Goal: Task Accomplishment & Management: Manage account settings

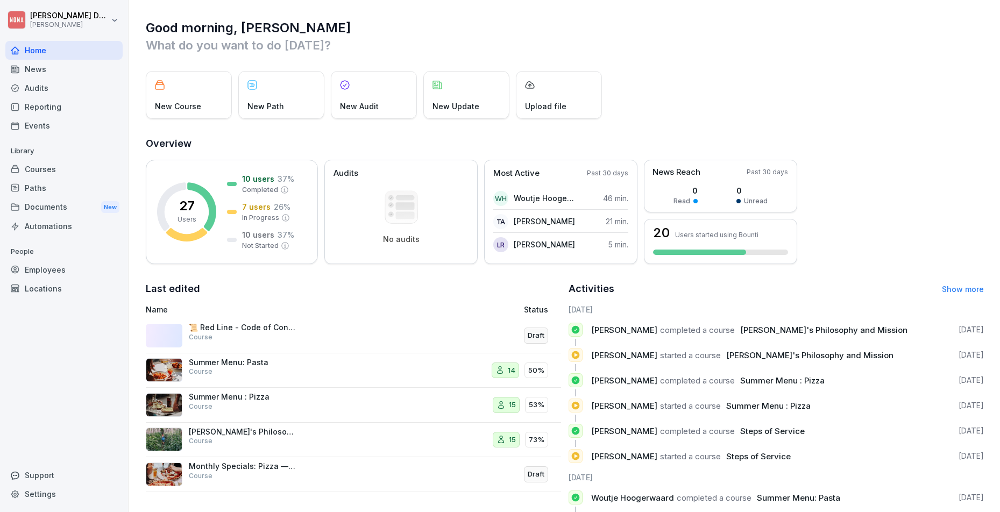
click at [255, 331] on p "📜 Red Line - Code of Conduct" at bounding box center [243, 328] width 108 height 10
click at [65, 165] on div "Courses" at bounding box center [63, 169] width 117 height 19
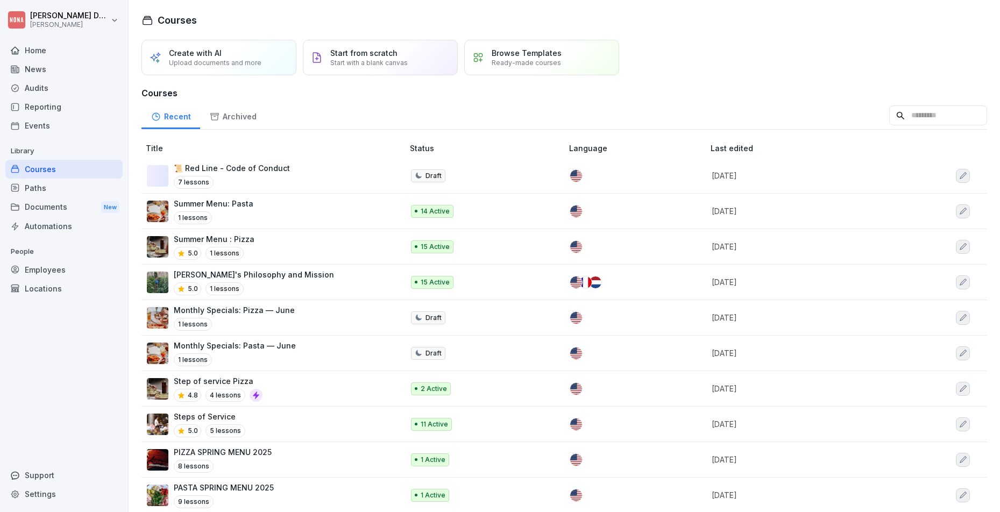
click at [248, 67] on div "Create with AI Upload documents and more" at bounding box center [218, 57] width 155 height 35
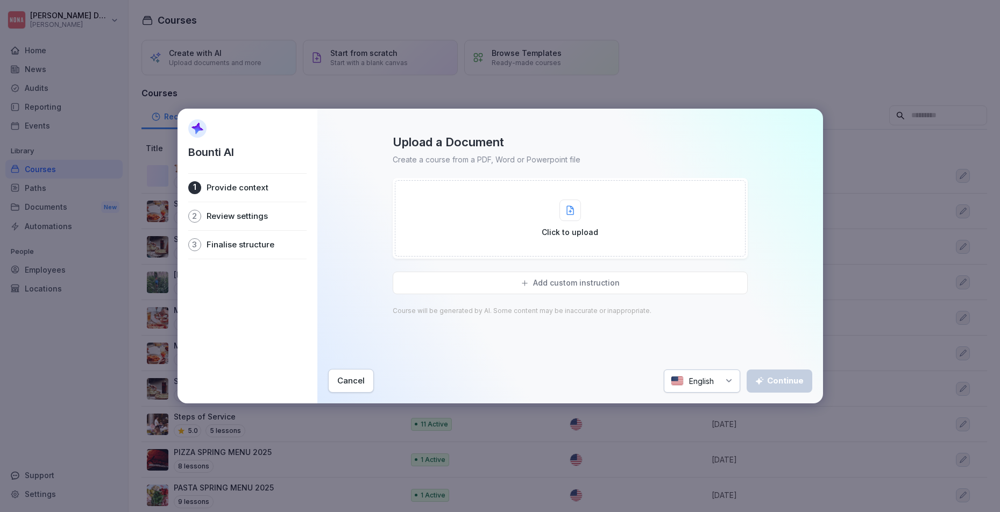
click at [591, 213] on div "Click to upload" at bounding box center [569, 218] width 56 height 38
type input "**********"
click at [540, 221] on div "Click to upload" at bounding box center [570, 218] width 351 height 76
type input "**********"
click at [559, 237] on p "Click to upload" at bounding box center [569, 231] width 56 height 11
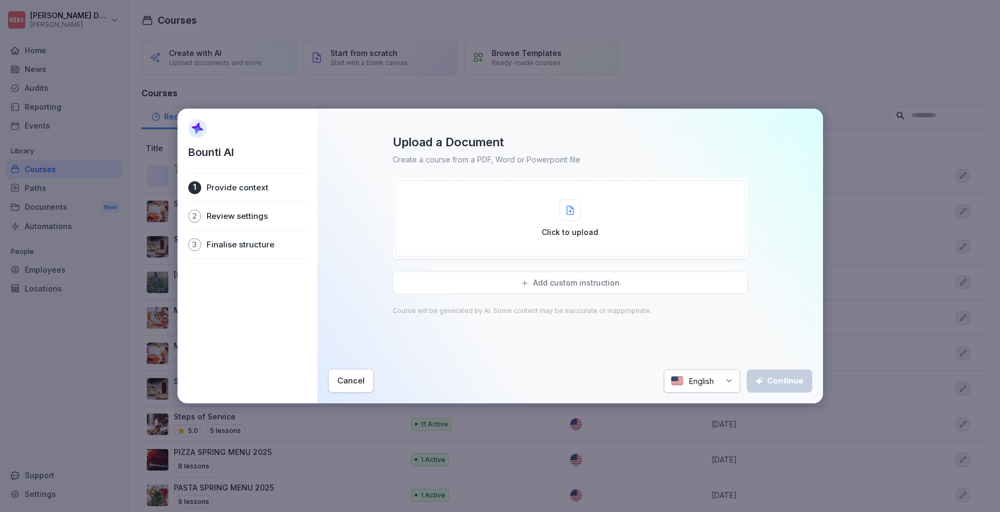
click at [262, 213] on p "Review settings" at bounding box center [236, 216] width 61 height 11
click at [379, 243] on div "Upload a Document Create a course from a PDF, Word or Powerpoint file Click to …" at bounding box center [570, 245] width 484 height 222
click at [354, 374] on button "Cancel" at bounding box center [351, 381] width 46 height 24
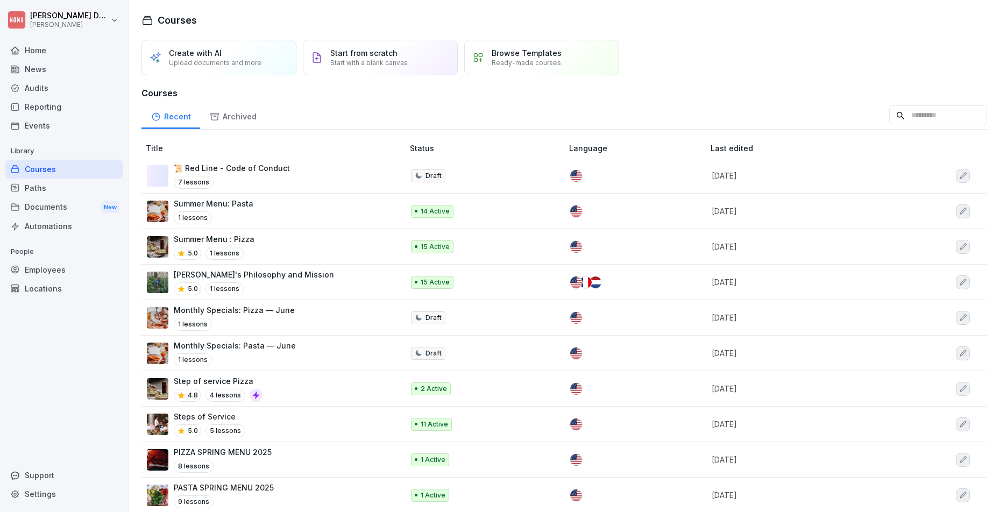
click at [230, 63] on p "Upload documents and more" at bounding box center [215, 63] width 92 height 8
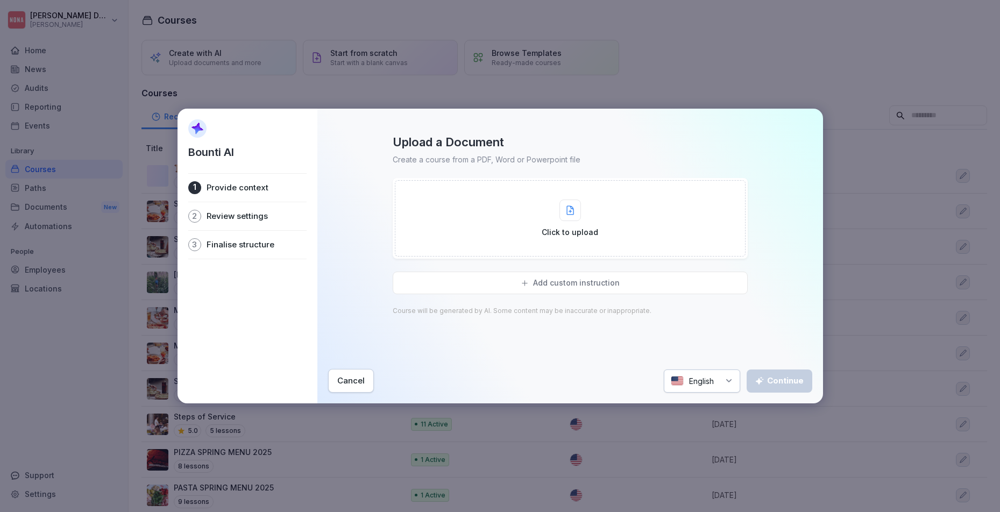
click at [575, 213] on div at bounding box center [570, 210] width 22 height 22
type input "**********"
click at [583, 220] on div "Click to upload" at bounding box center [569, 218] width 56 height 38
type input "**********"
click at [646, 290] on div "Add custom instruction" at bounding box center [570, 283] width 355 height 23
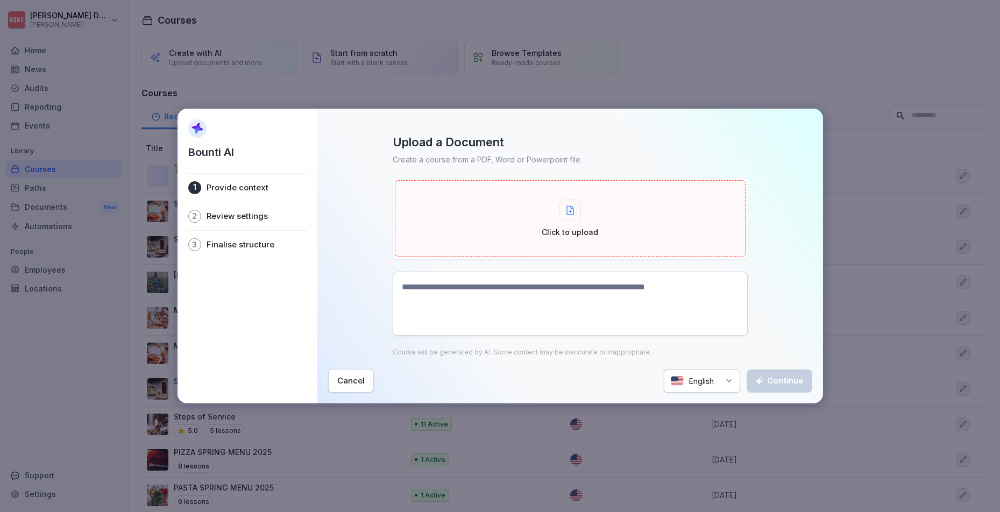
click at [619, 290] on textarea at bounding box center [570, 304] width 355 height 64
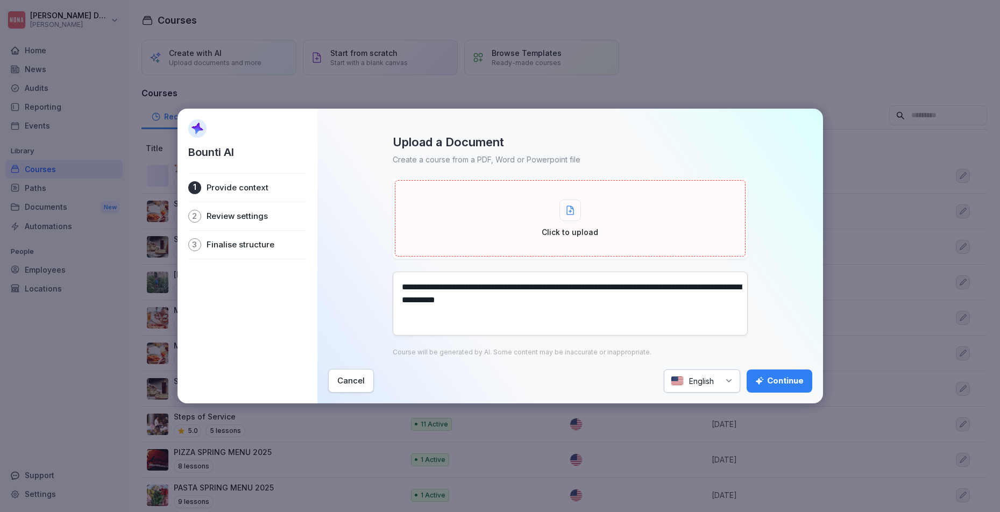
click at [507, 301] on textarea "**********" at bounding box center [570, 304] width 355 height 64
click at [548, 302] on textarea "**********" at bounding box center [570, 304] width 355 height 64
type textarea "**********"
click at [517, 180] on div "Click to upload" at bounding box center [570, 218] width 351 height 76
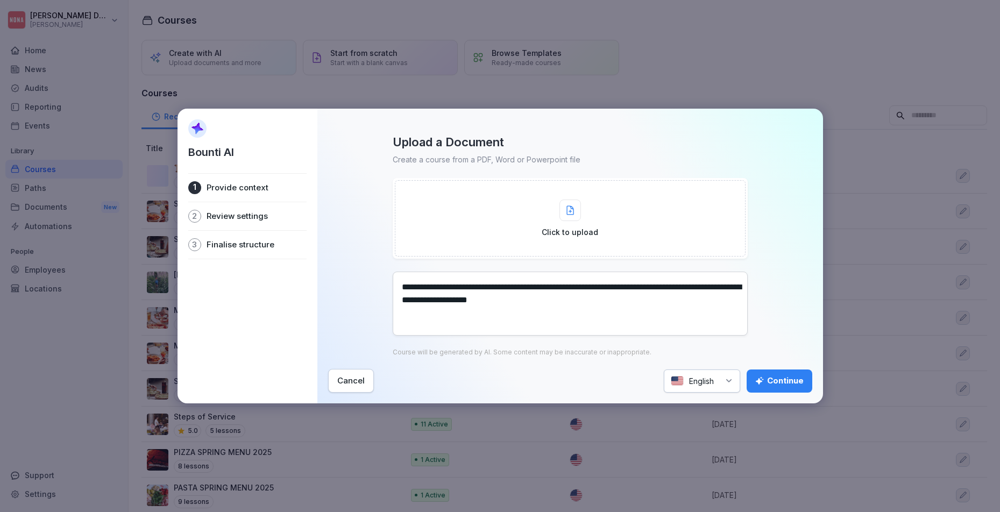
type input "**********"
click at [784, 383] on div "Continue" at bounding box center [779, 381] width 48 height 12
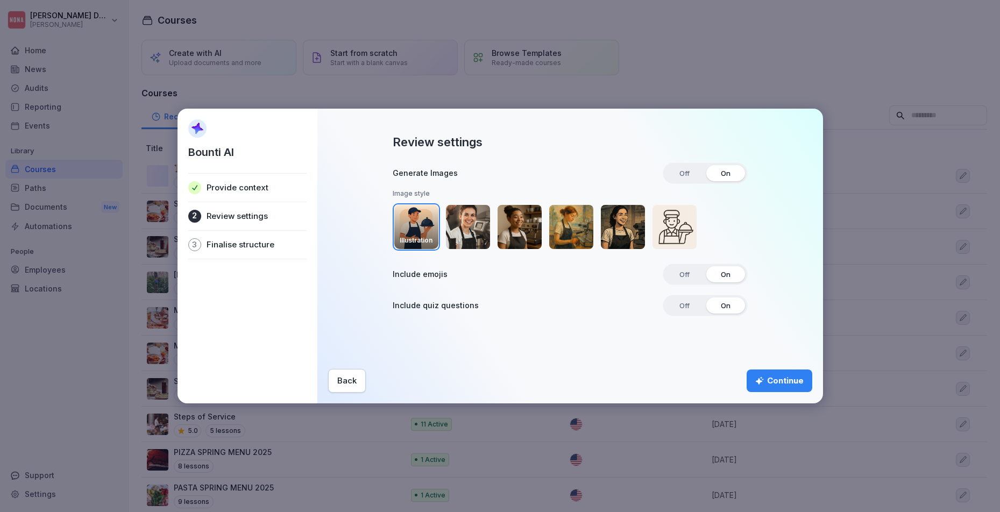
click at [245, 190] on p "Provide context" at bounding box center [237, 187] width 62 height 11
click at [681, 172] on span "Off" at bounding box center [684, 173] width 25 height 16
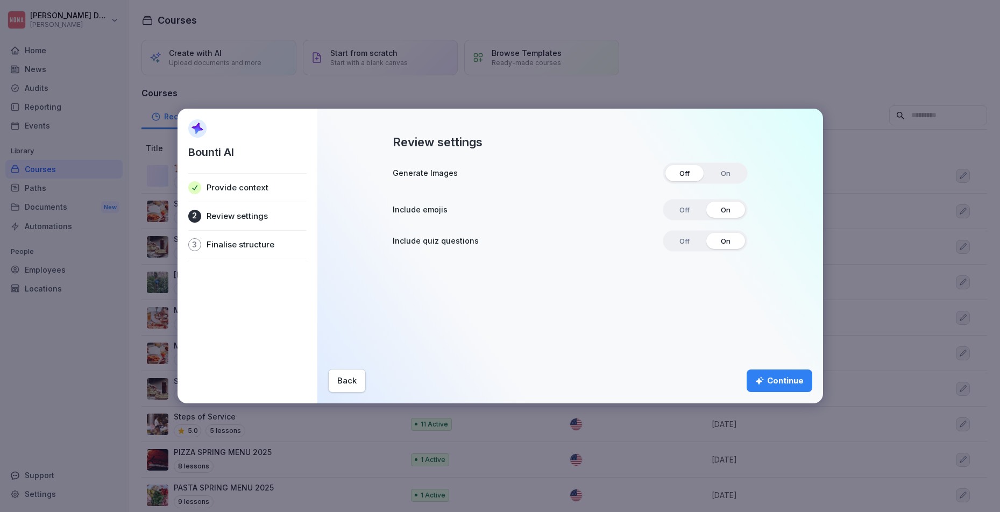
click at [781, 379] on div "Continue" at bounding box center [779, 381] width 48 height 12
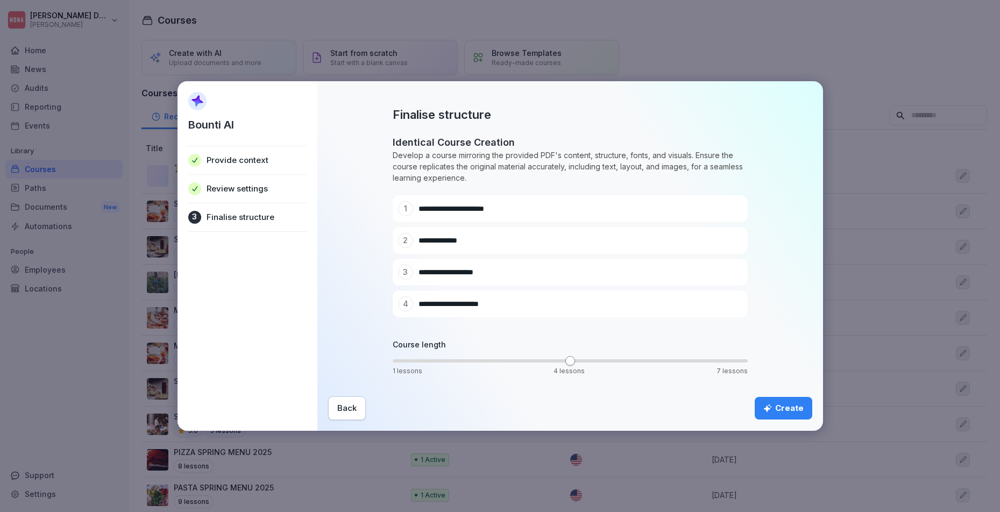
click at [238, 174] on div "Provide context" at bounding box center [247, 160] width 118 height 28
click at [243, 162] on p "Provide context" at bounding box center [237, 160] width 62 height 11
click at [365, 403] on div "Back Create" at bounding box center [570, 408] width 484 height 24
click at [359, 407] on button "Back" at bounding box center [347, 408] width 38 height 24
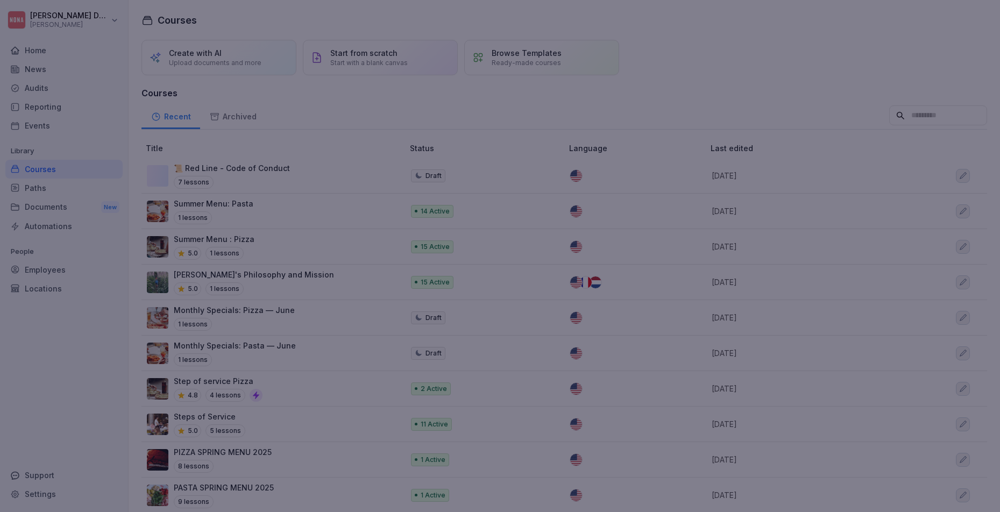
click at [359, 406] on div at bounding box center [500, 256] width 1000 height 512
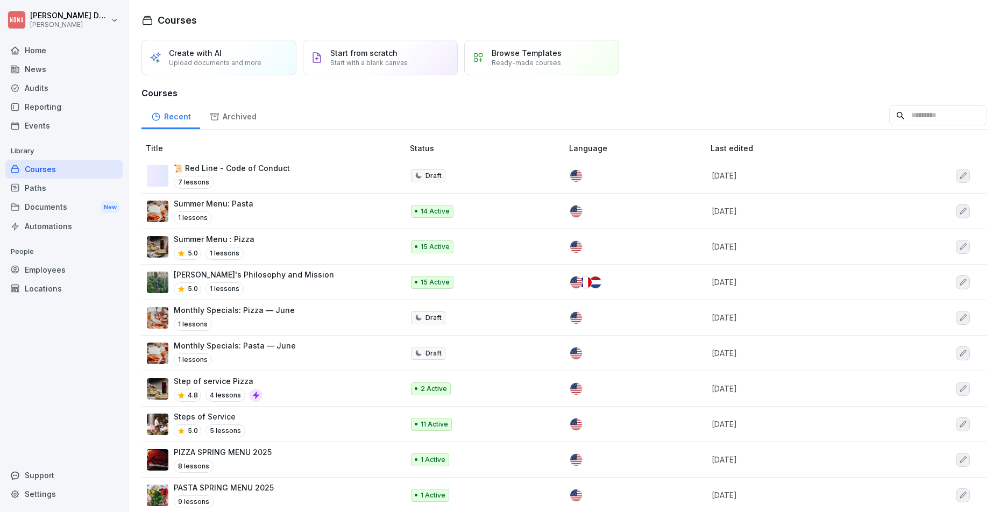
click at [269, 168] on p "📜 Red Line - Code of Conduct" at bounding box center [232, 167] width 116 height 11
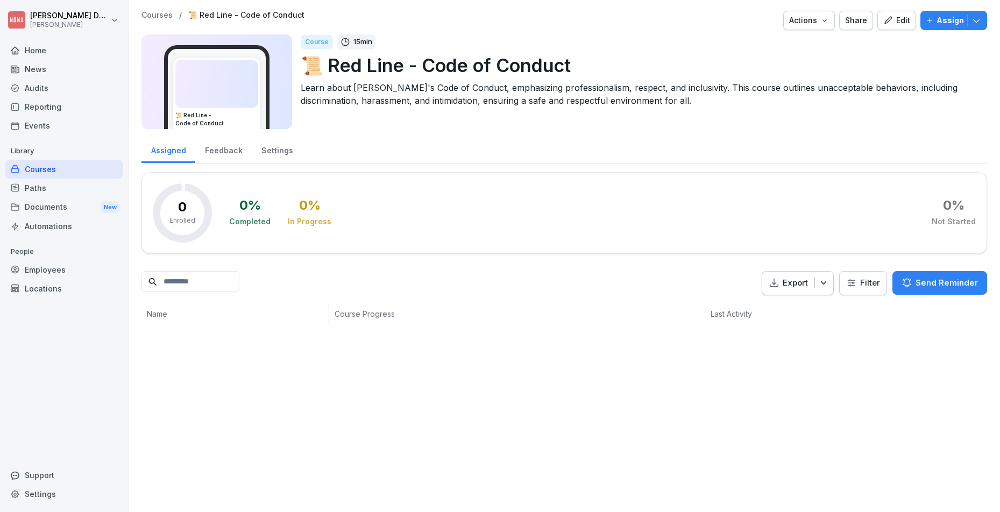
click at [16, 62] on div "News" at bounding box center [63, 69] width 117 height 19
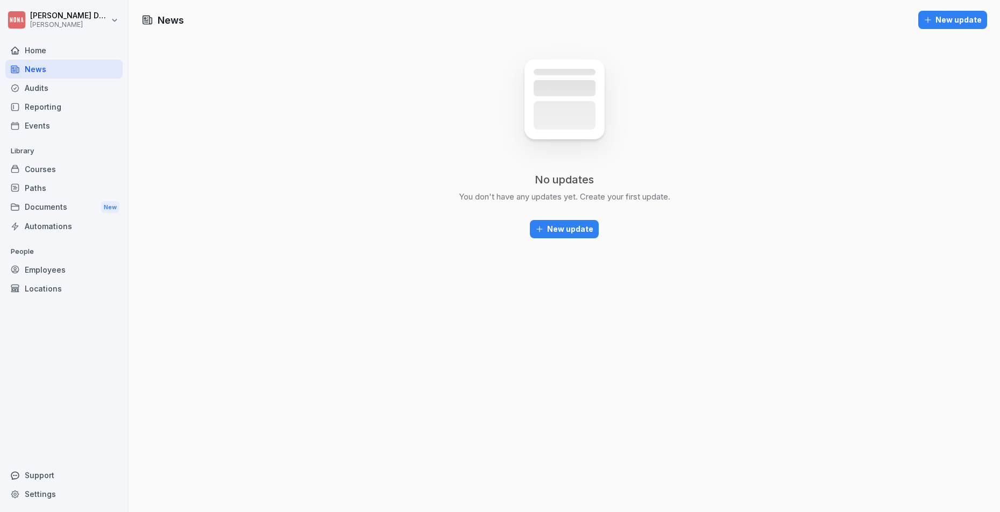
click at [52, 169] on div "Courses" at bounding box center [63, 169] width 117 height 19
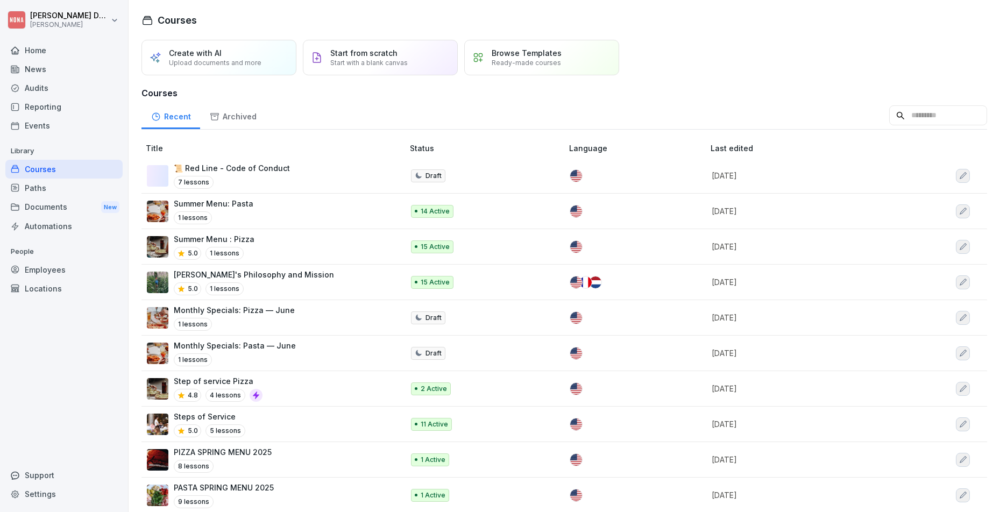
click at [178, 54] on p "Create with AI" at bounding box center [195, 52] width 53 height 9
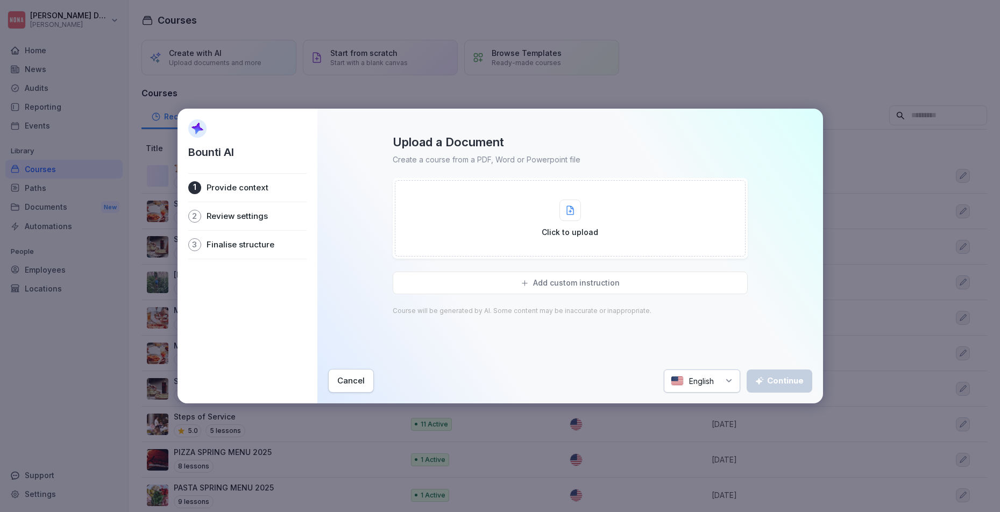
click at [534, 195] on div "Click to upload" at bounding box center [570, 218] width 351 height 76
click at [504, 195] on div "Click to upload" at bounding box center [570, 218] width 351 height 76
click at [526, 209] on div "Click to upload" at bounding box center [570, 218] width 351 height 76
click at [343, 380] on div "Cancel" at bounding box center [350, 381] width 27 height 12
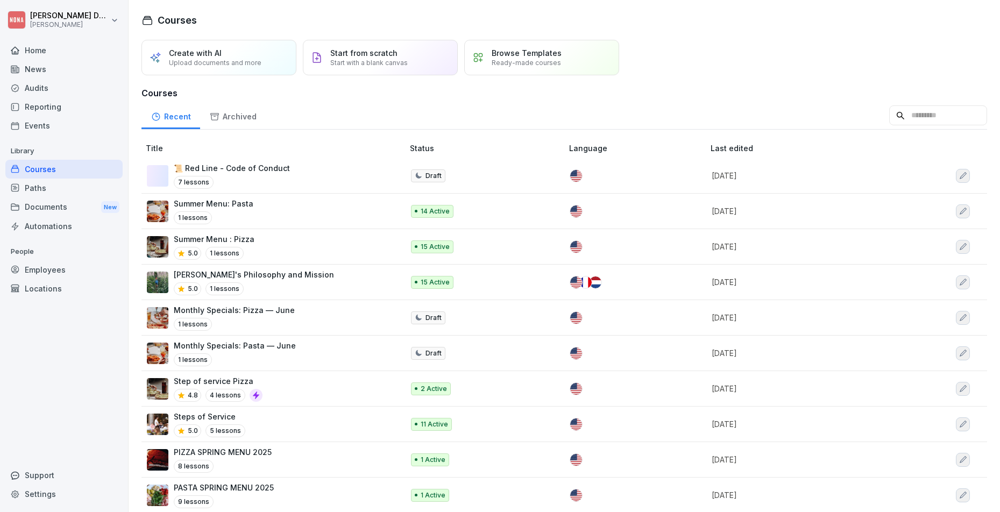
click at [684, 46] on div "Create with AI Upload documents and more Start from scratch Start with a blank …" at bounding box center [563, 57] width 845 height 35
click at [592, 57] on div "Browse Templates Ready-made courses" at bounding box center [541, 57] width 155 height 35
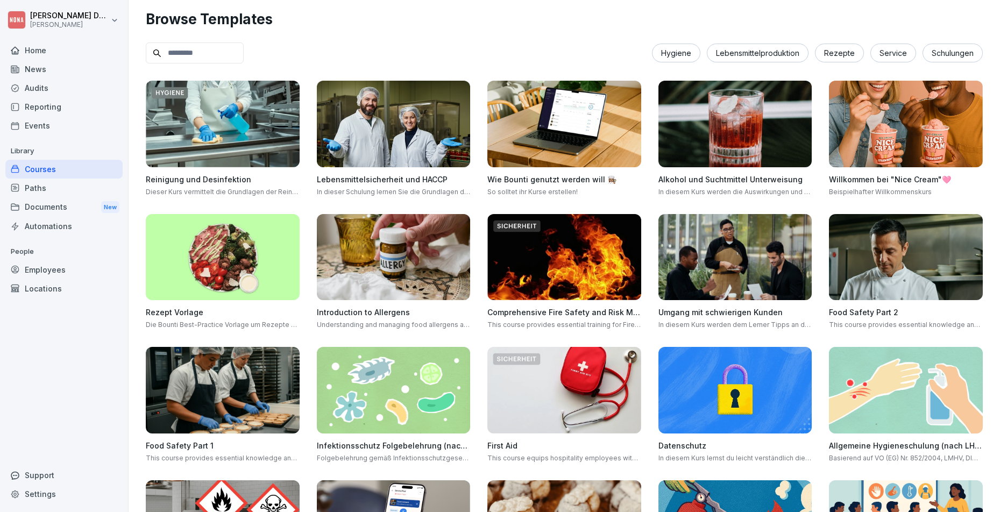
click at [68, 49] on div "Home" at bounding box center [63, 50] width 117 height 19
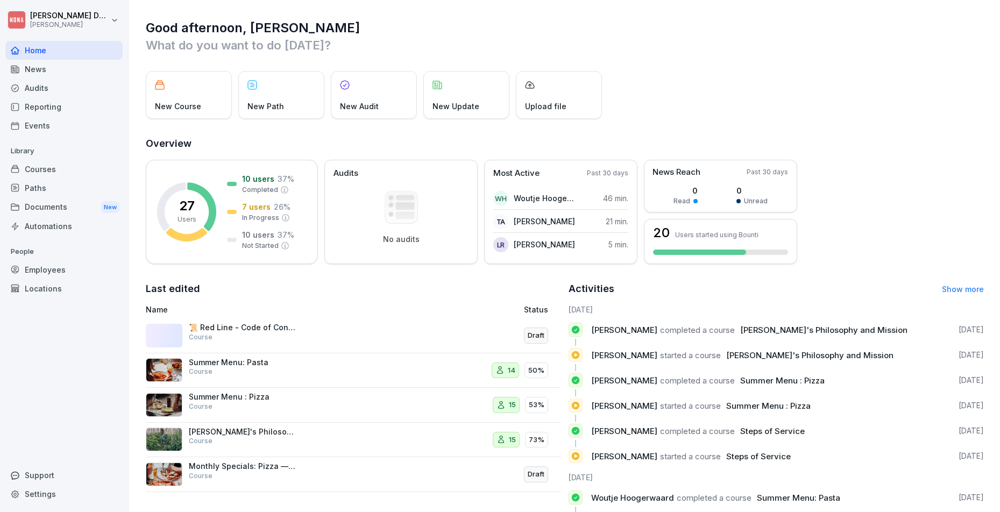
click at [199, 92] on div "New Course" at bounding box center [189, 95] width 86 height 48
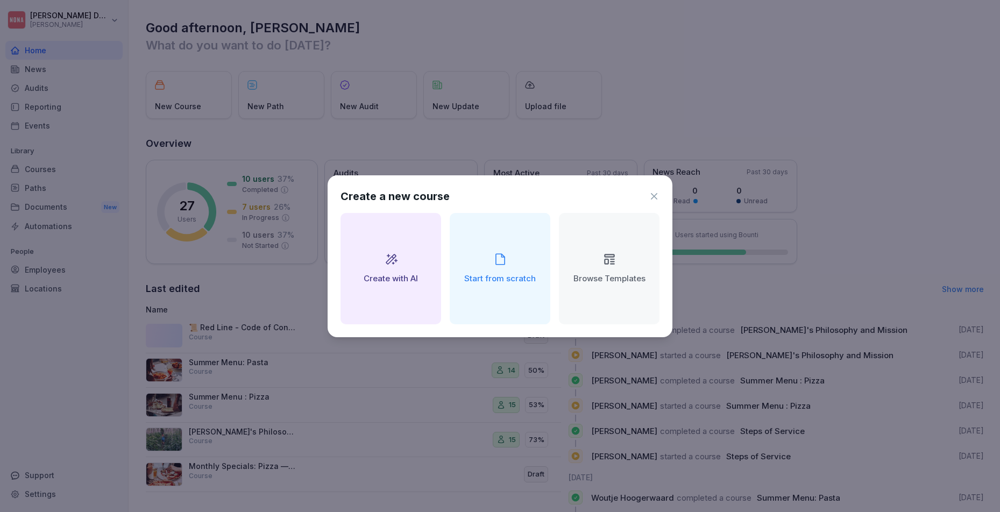
click at [605, 263] on icon at bounding box center [609, 259] width 14 height 14
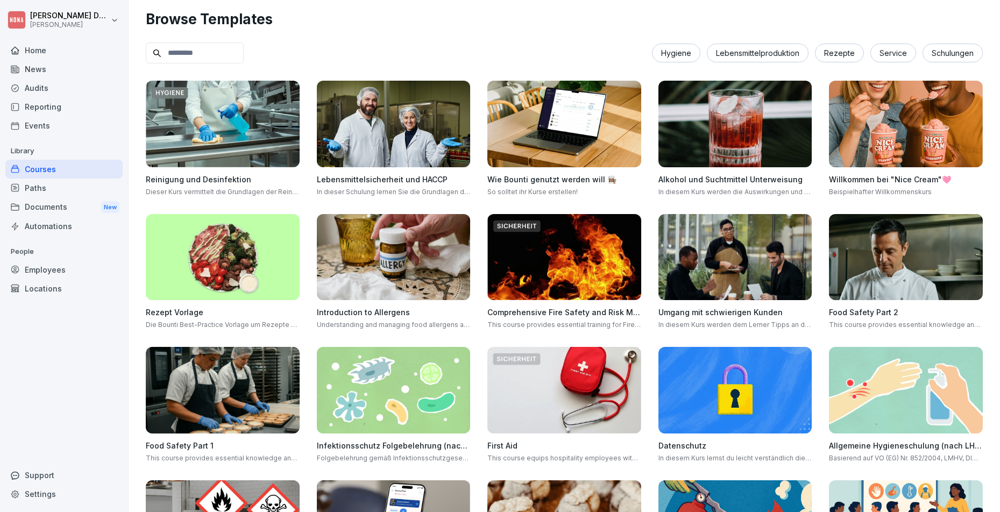
click at [63, 170] on div "Courses" at bounding box center [63, 169] width 117 height 19
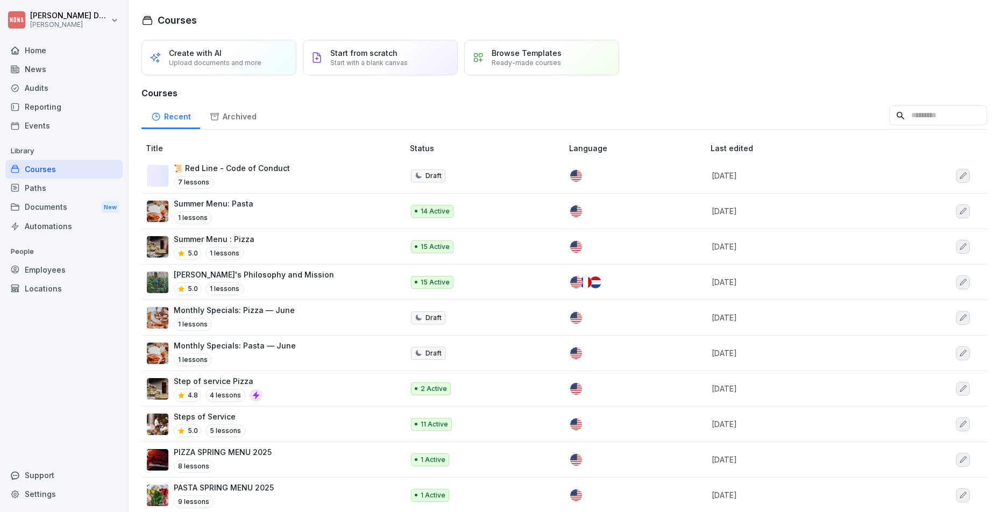
click at [354, 53] on p "Start from scratch" at bounding box center [363, 52] width 67 height 9
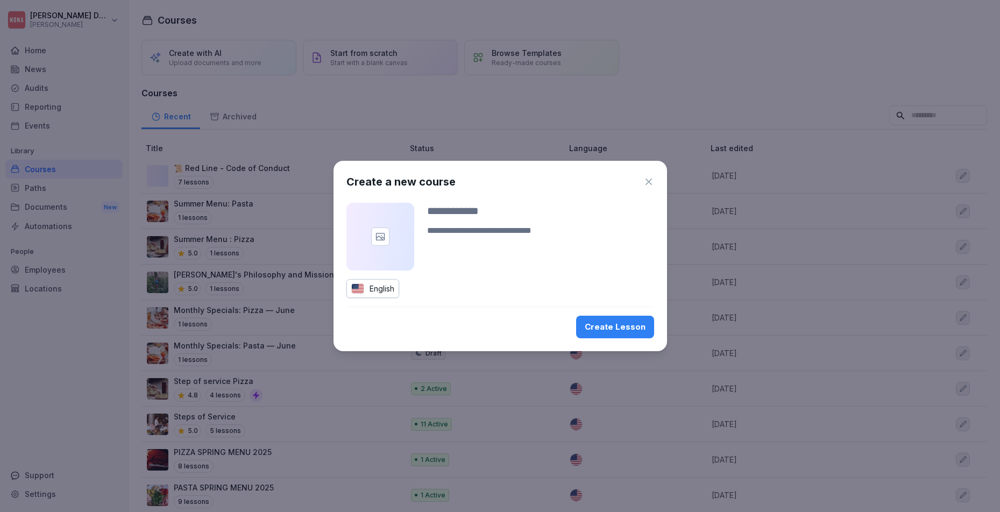
click at [645, 176] on div "Create a new course" at bounding box center [500, 182] width 308 height 16
click at [648, 184] on icon "button" at bounding box center [648, 181] width 11 height 11
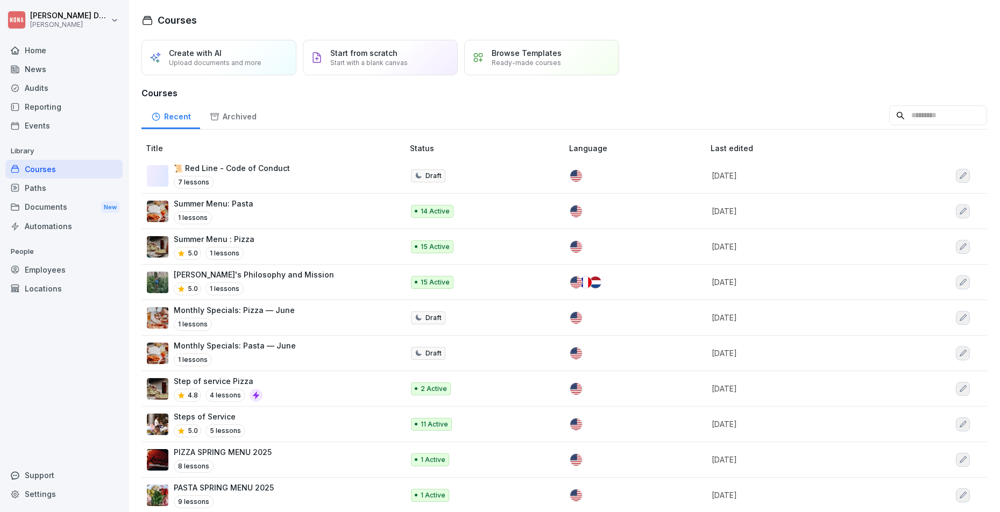
click at [246, 206] on p "Summer Menu: Pasta" at bounding box center [214, 203] width 80 height 11
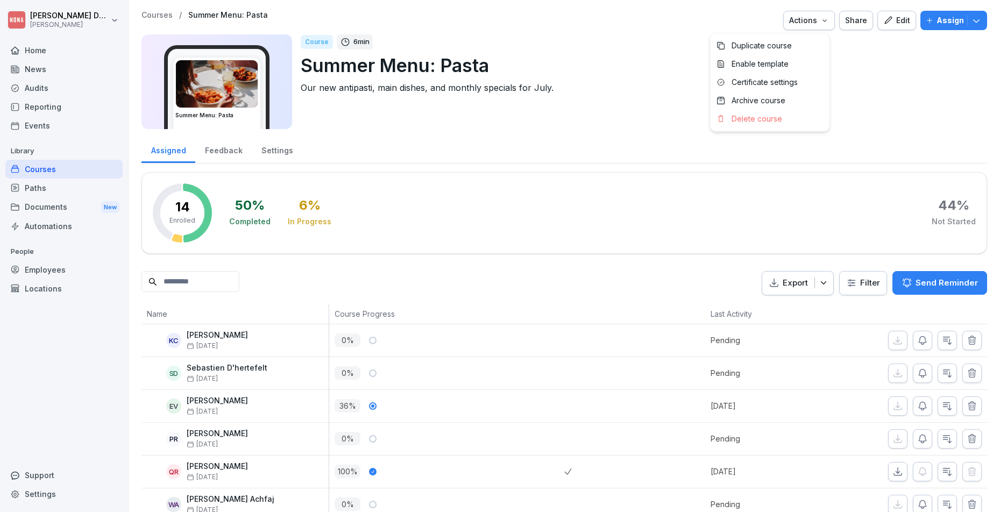
click at [820, 19] on icon "button" at bounding box center [824, 20] width 9 height 9
click at [447, 116] on html "Sebastian Dupont NONA Home News Audits Reporting Events Library Courses Paths D…" at bounding box center [500, 256] width 1000 height 512
click at [42, 164] on div "Courses" at bounding box center [63, 169] width 117 height 19
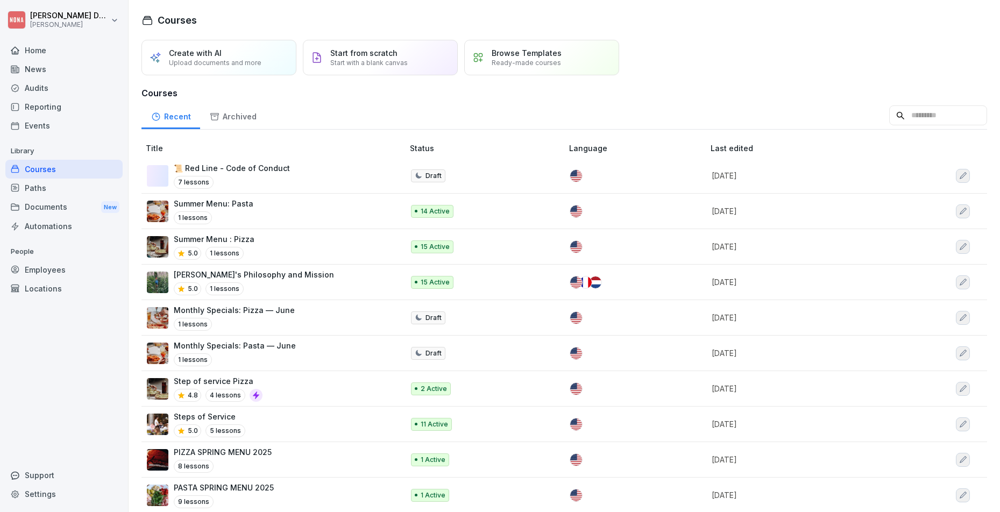
click at [246, 175] on div "📜 Red Line - Code of Conduct 7 lessons" at bounding box center [232, 175] width 116 height 26
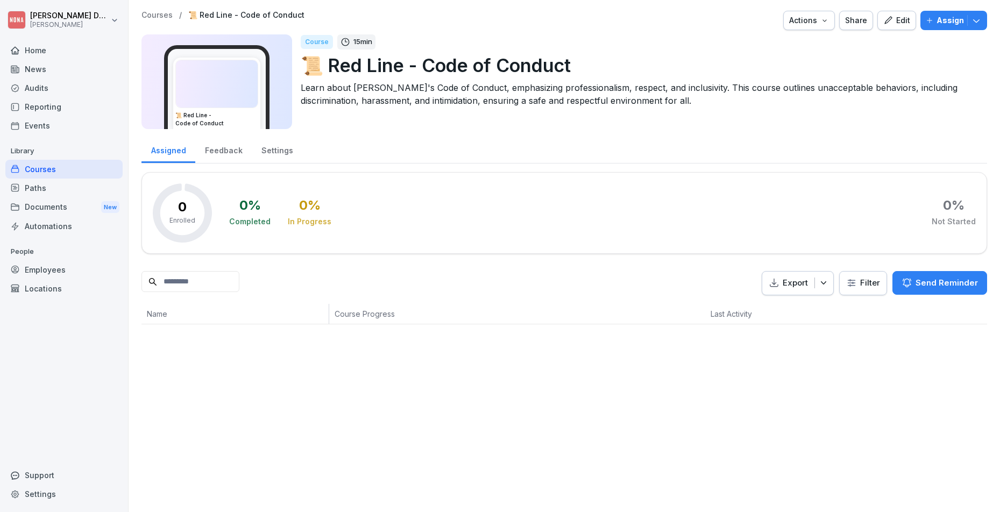
click at [811, 23] on div "Actions" at bounding box center [809, 21] width 40 height 12
click at [786, 47] on p "Duplicate course" at bounding box center [761, 46] width 60 height 10
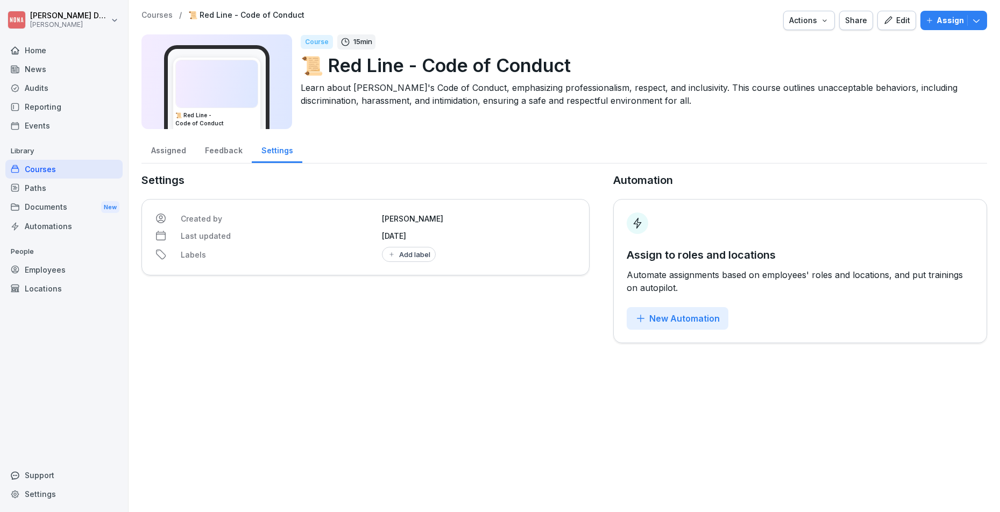
click at [94, 184] on div "Paths" at bounding box center [63, 188] width 117 height 19
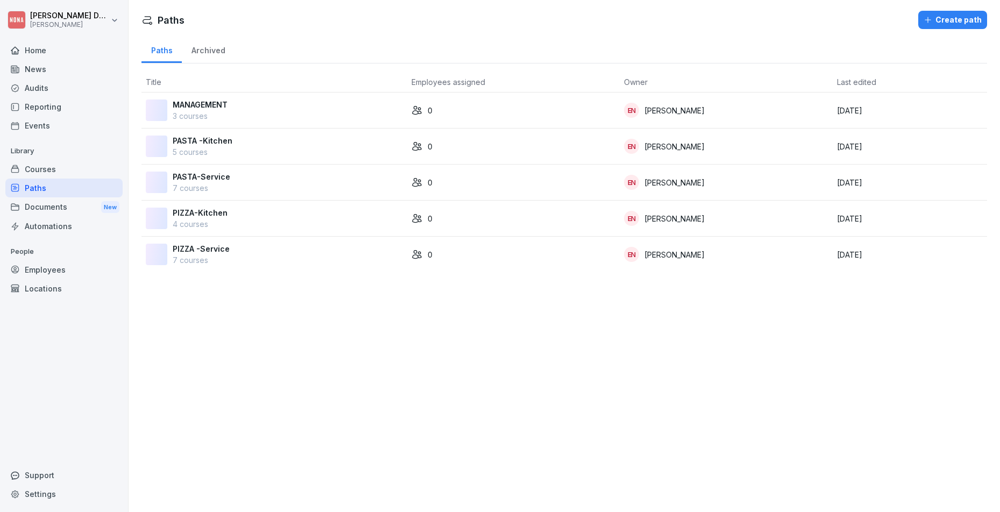
click at [83, 166] on div "Courses" at bounding box center [63, 169] width 117 height 19
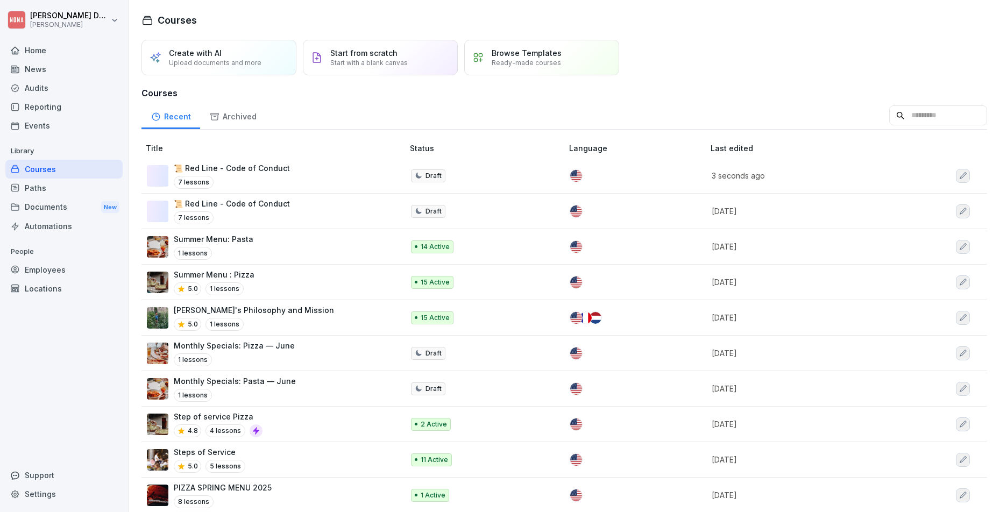
click at [958, 173] on icon "button" at bounding box center [962, 176] width 9 height 9
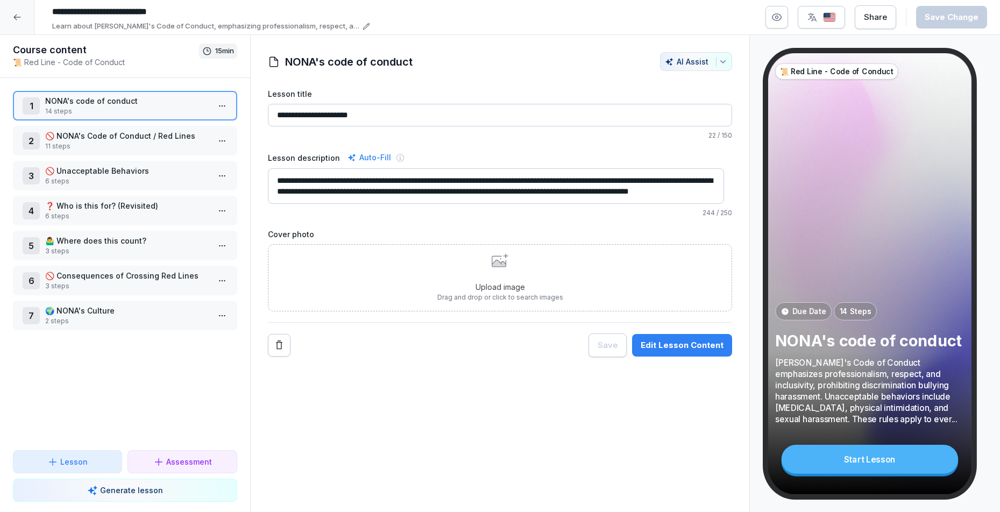
click at [12, 20] on div at bounding box center [17, 17] width 34 height 34
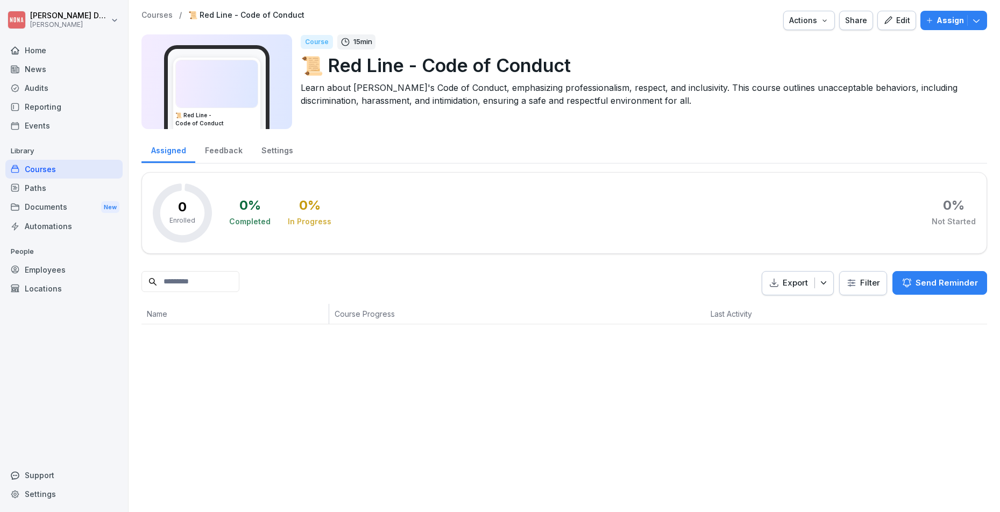
click at [53, 167] on div "Courses" at bounding box center [63, 169] width 117 height 19
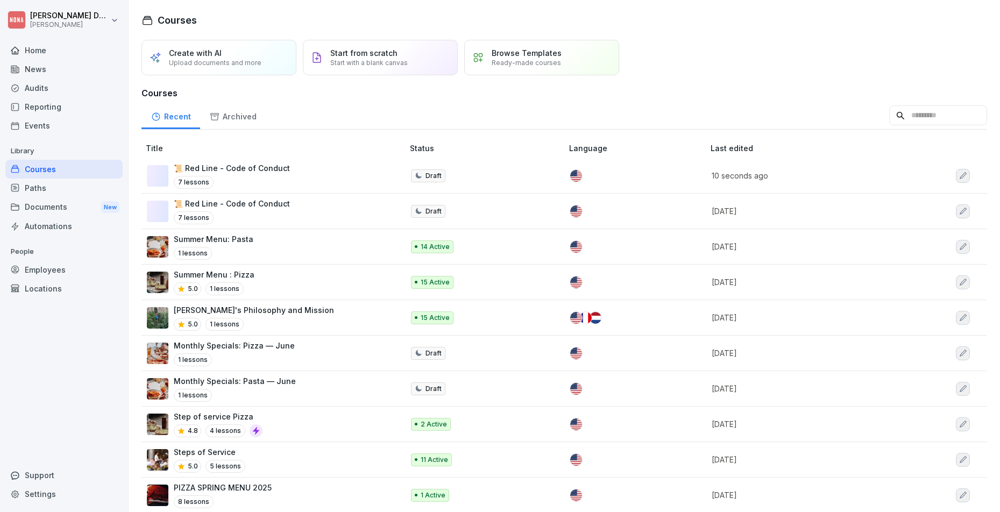
click at [958, 178] on icon "button" at bounding box center [962, 176] width 9 height 9
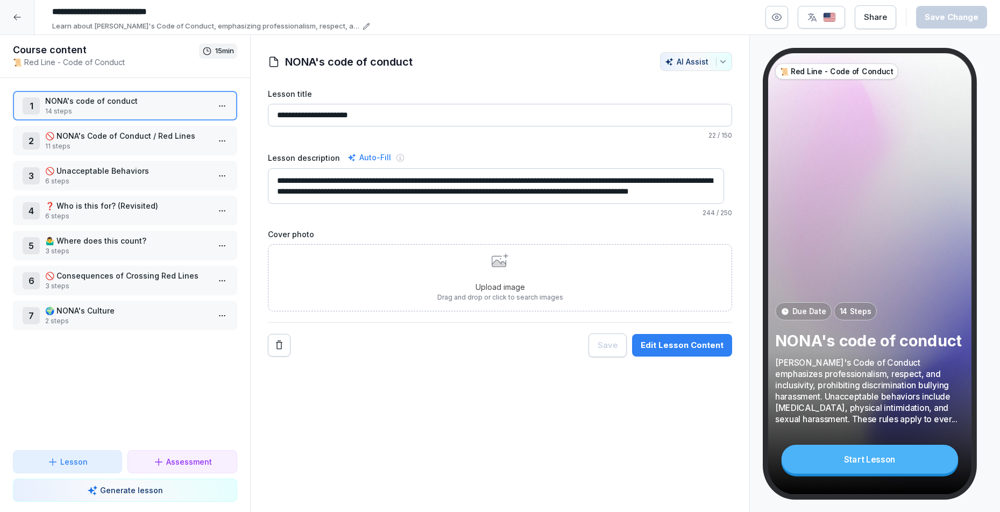
click at [275, 341] on icon "Remove" at bounding box center [279, 345] width 11 height 11
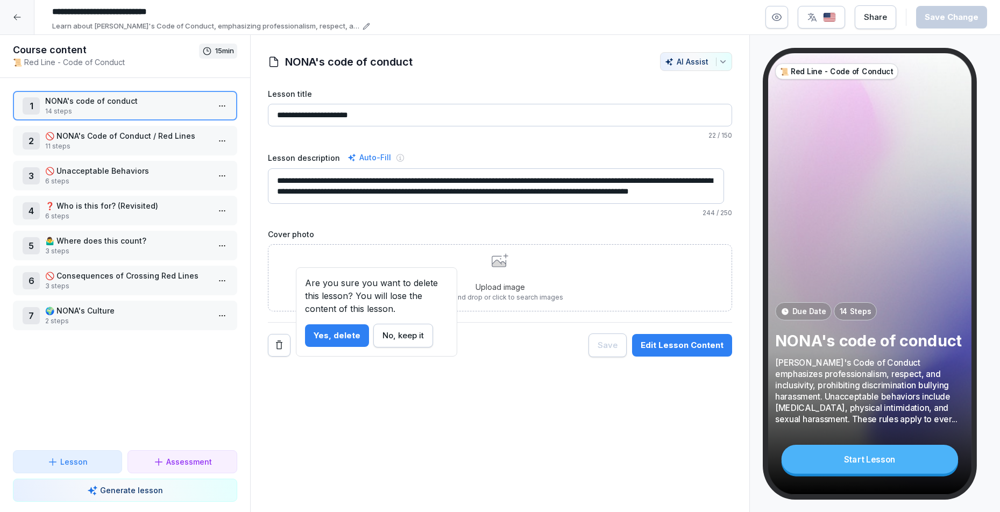
click at [512, 329] on div "**********" at bounding box center [500, 222] width 465 height 269
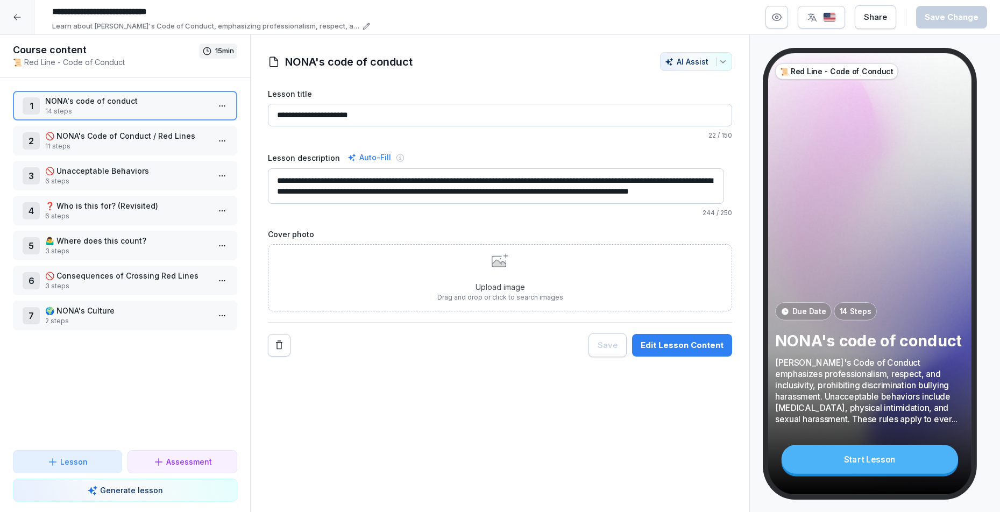
click at [361, 27] on div "Learn about [PERSON_NAME]'s Code of Conduct, emphasizing professionalism, respe…" at bounding box center [208, 26] width 323 height 11
click at [13, 18] on icon at bounding box center [17, 17] width 9 height 9
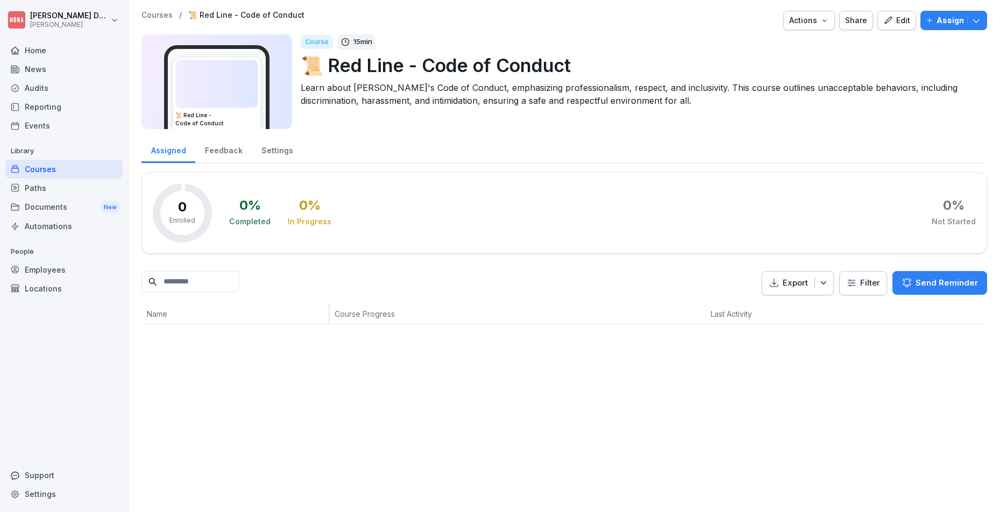
click at [159, 17] on p "Courses" at bounding box center [156, 15] width 31 height 9
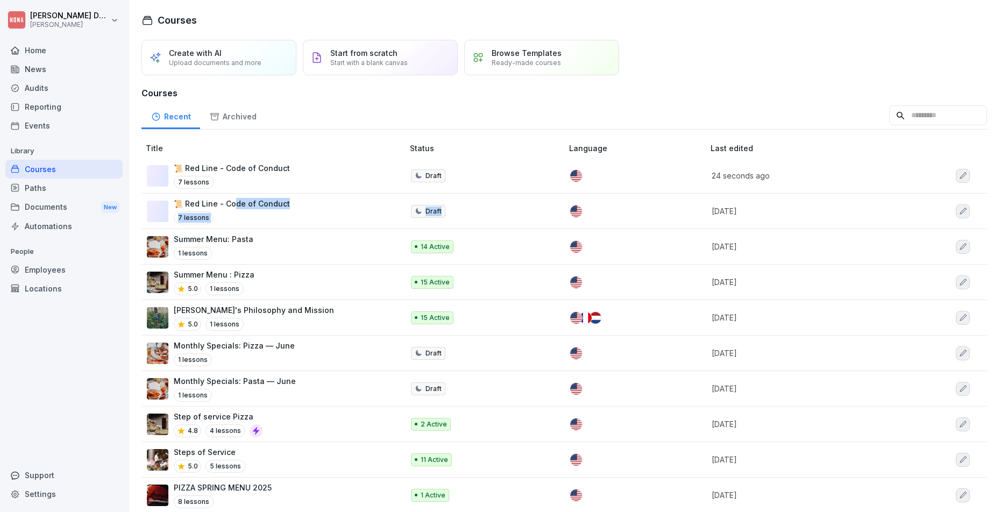
drag, startPoint x: 239, startPoint y: 206, endPoint x: 542, endPoint y: 211, distance: 303.3
click at [542, 211] on tr "📜 Red Line - Code of Conduct 7 lessons Draft 4 weeks ago" at bounding box center [563, 211] width 845 height 35
click at [540, 211] on td "Draft" at bounding box center [484, 211] width 159 height 35
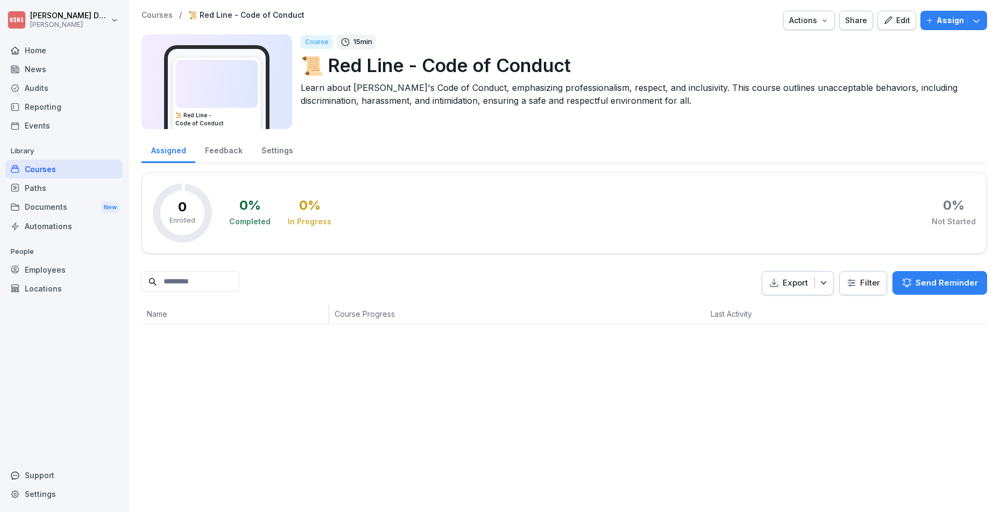
click at [810, 31] on div "Courses / 📜 Red Line - Code of Conduct Actions Share Edit Assign 📜 Red Line - C…" at bounding box center [563, 73] width 845 height 125
click at [808, 24] on div "Actions" at bounding box center [809, 21] width 40 height 12
click at [789, 109] on div "Archive course" at bounding box center [769, 100] width 119 height 18
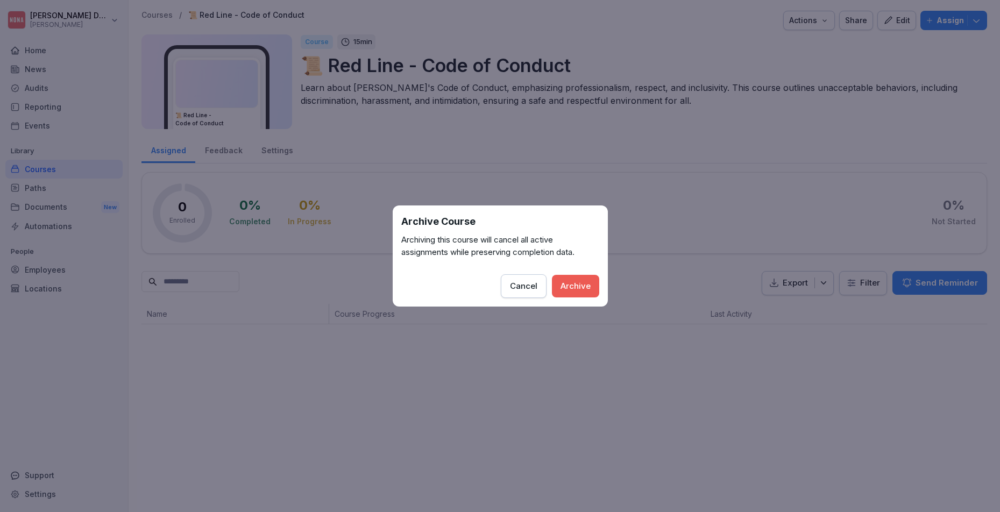
click at [527, 283] on div "Cancel" at bounding box center [523, 286] width 27 height 12
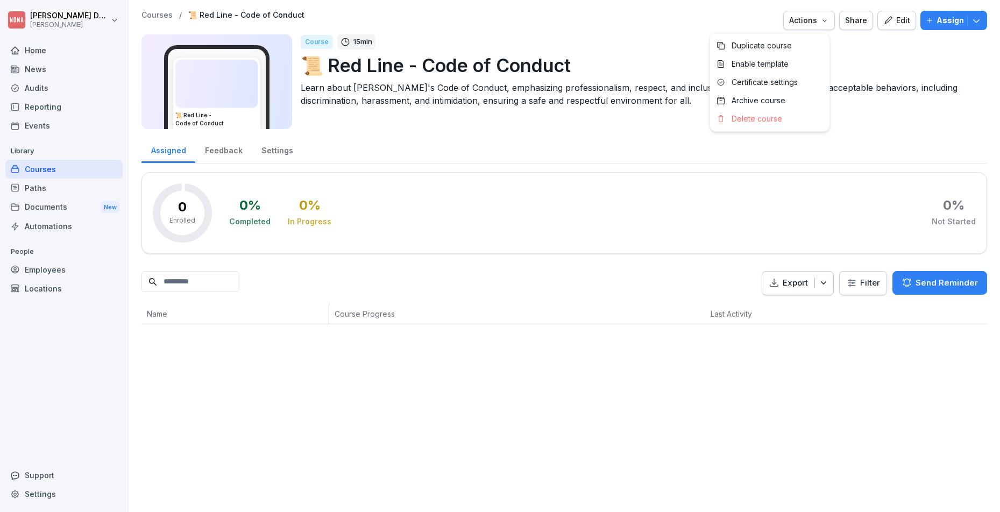
click at [812, 14] on button "Actions" at bounding box center [809, 20] width 52 height 19
click at [777, 120] on p "Delete course" at bounding box center [756, 119] width 51 height 10
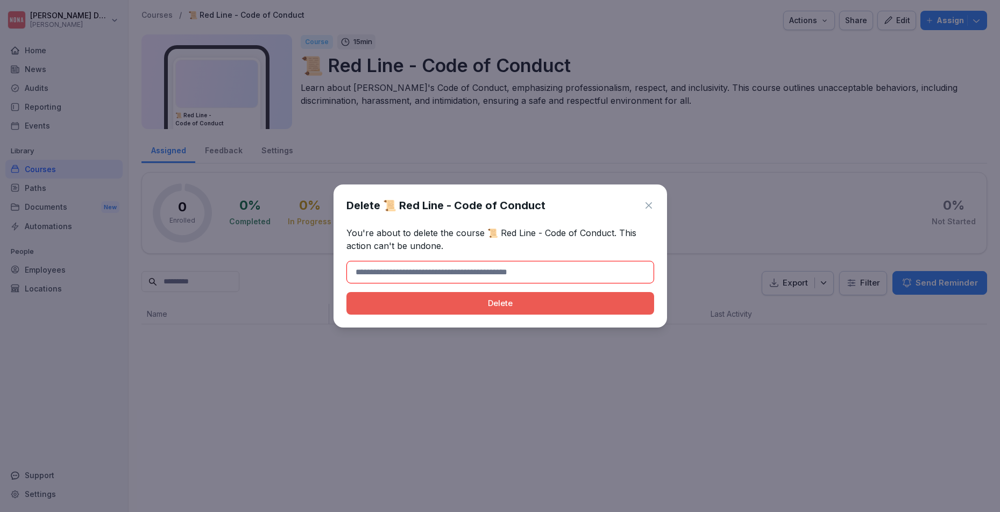
click at [532, 308] on div "Delete" at bounding box center [500, 303] width 290 height 12
click at [543, 220] on div "Delete 📜 Red Line - Code of Conduct You're about to delete the course 📜 Red Lin…" at bounding box center [499, 255] width 333 height 143
click at [450, 270] on input at bounding box center [500, 272] width 308 height 23
type input "*"
type input "**********"
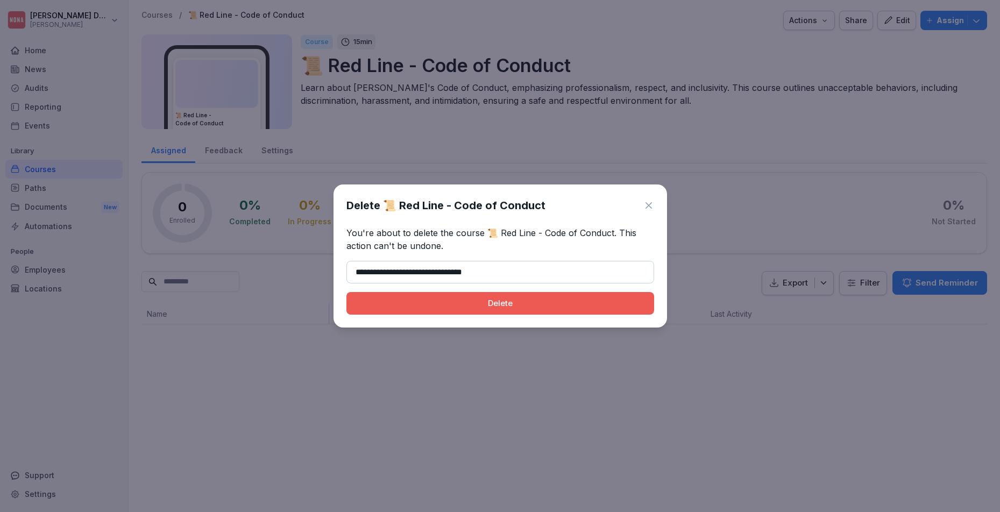
click at [500, 303] on button "Delete" at bounding box center [500, 303] width 308 height 23
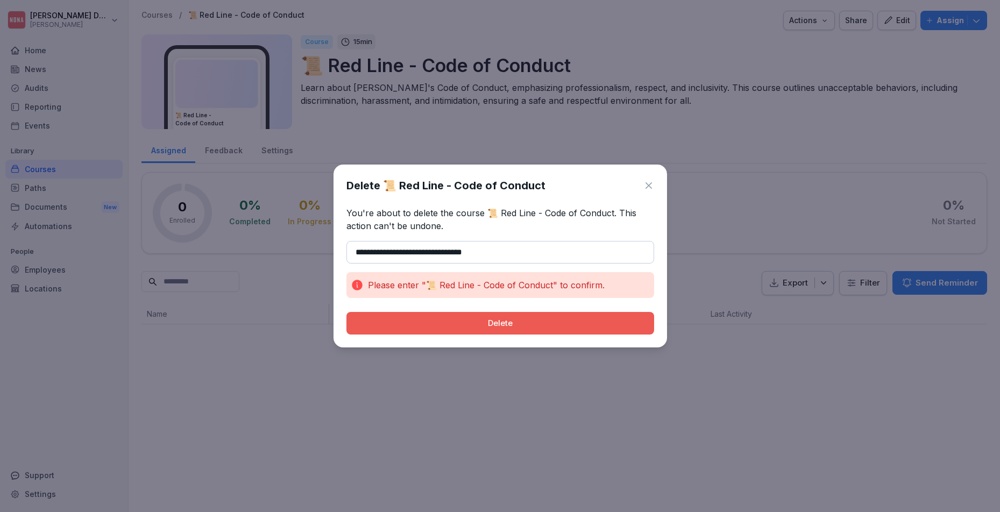
drag, startPoint x: 504, startPoint y: 247, endPoint x: 324, endPoint y: 248, distance: 179.6
click at [324, 248] on body "**********" at bounding box center [500, 256] width 1000 height 512
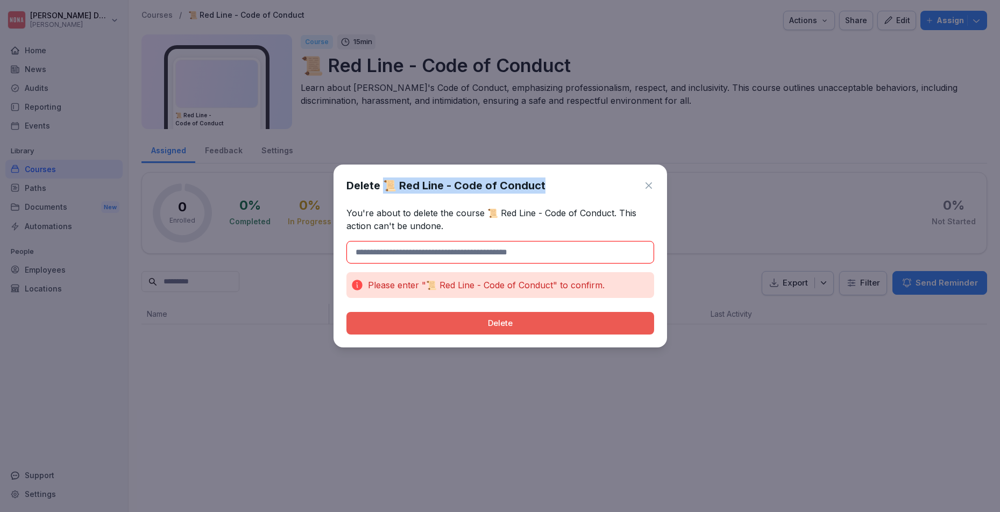
drag, startPoint x: 548, startPoint y: 182, endPoint x: 384, endPoint y: 187, distance: 163.5
click at [384, 187] on div "Delete 📜 Red Line - Code of Conduct" at bounding box center [500, 185] width 308 height 16
copy h1 "📜 Red Line - Code of Conduct"
click at [380, 258] on input at bounding box center [500, 252] width 308 height 23
paste input "**********"
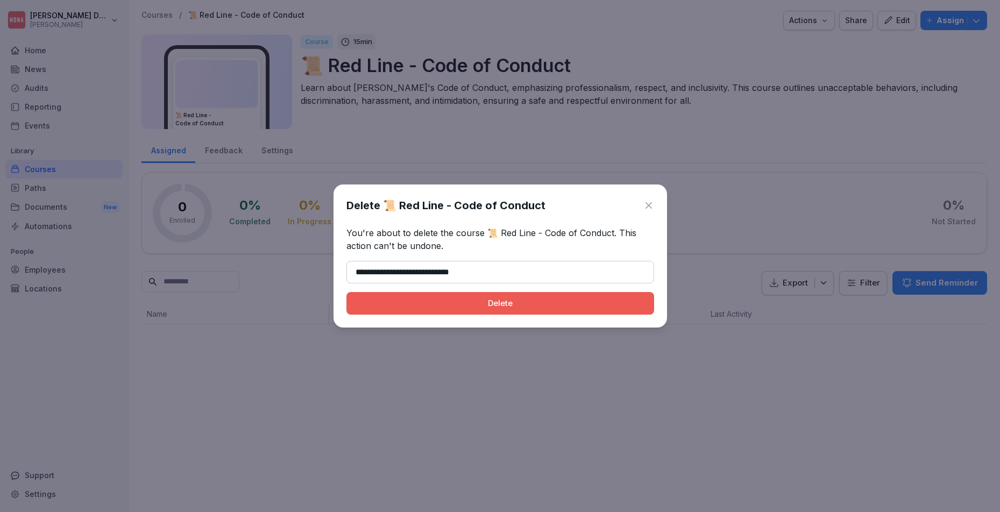
type input "**********"
click at [484, 310] on button "Delete" at bounding box center [500, 303] width 308 height 23
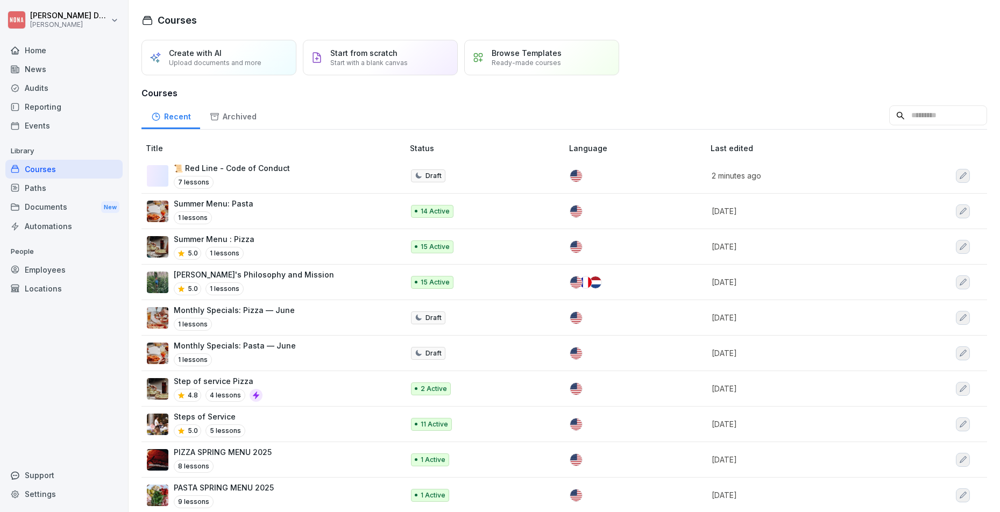
click at [201, 40] on div "Create with AI Upload documents and more" at bounding box center [218, 57] width 155 height 35
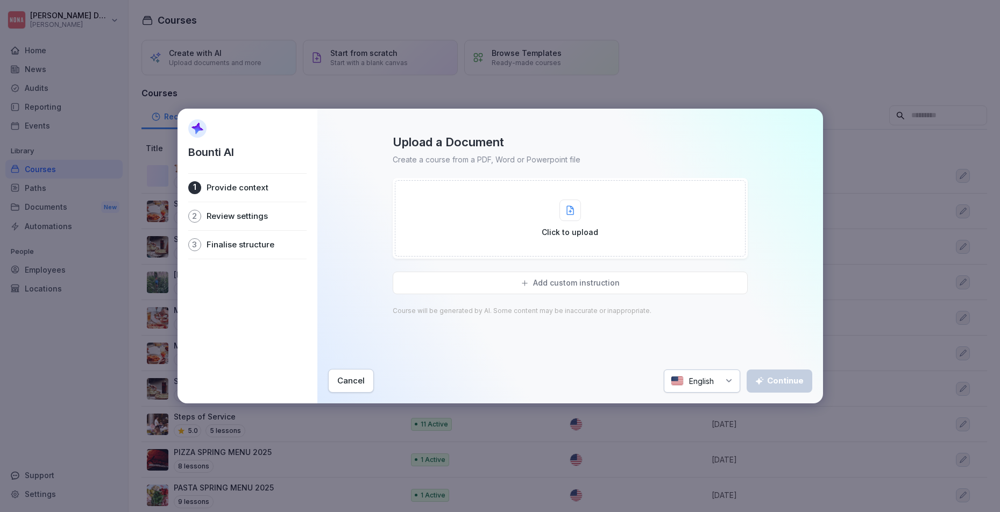
click at [257, 191] on p "Provide context" at bounding box center [237, 187] width 62 height 11
click at [615, 209] on div "Click to upload" at bounding box center [570, 218] width 351 height 76
click at [336, 378] on button "Cancel" at bounding box center [351, 381] width 46 height 24
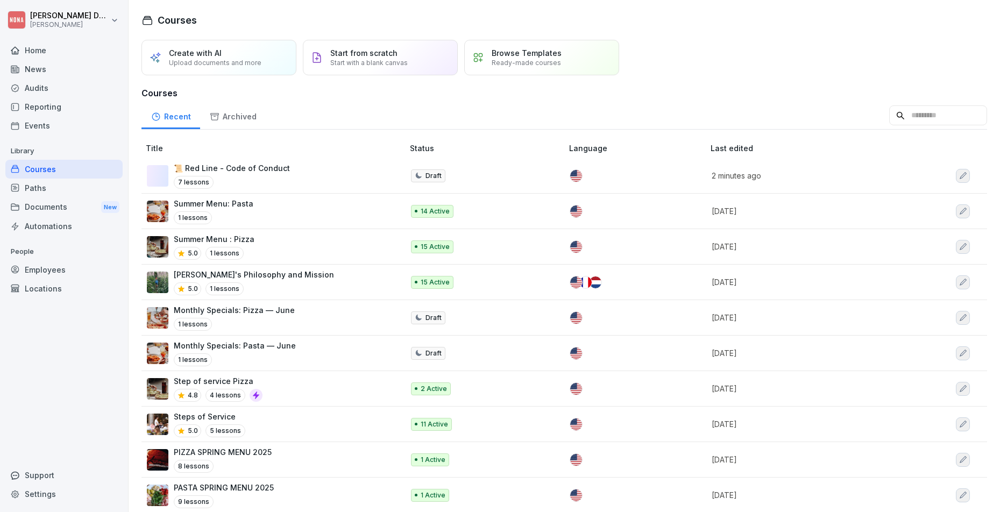
click at [52, 10] on html "[PERSON_NAME] Home News Audits Reporting Events Library Courses Paths Documents…" at bounding box center [500, 256] width 1000 height 512
click at [76, 72] on div "Sign out" at bounding box center [69, 68] width 106 height 20
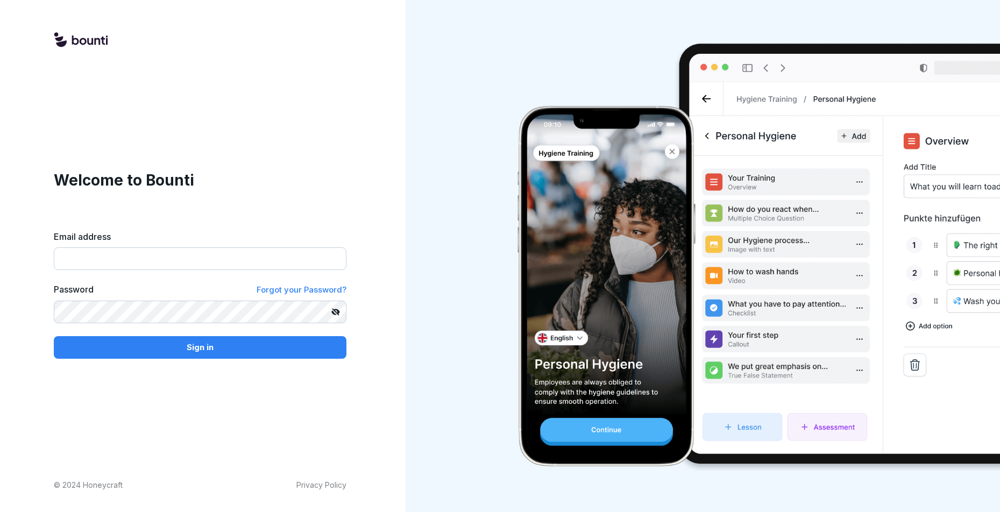
type input "**********"
